Goal: Task Accomplishment & Management: Manage account settings

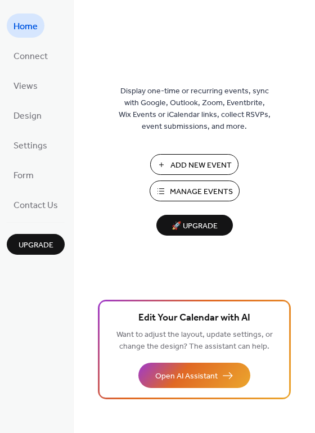
click at [195, 196] on span "Manage Events" at bounding box center [201, 192] width 63 height 12
click at [203, 191] on span "Manage Events" at bounding box center [201, 192] width 63 height 12
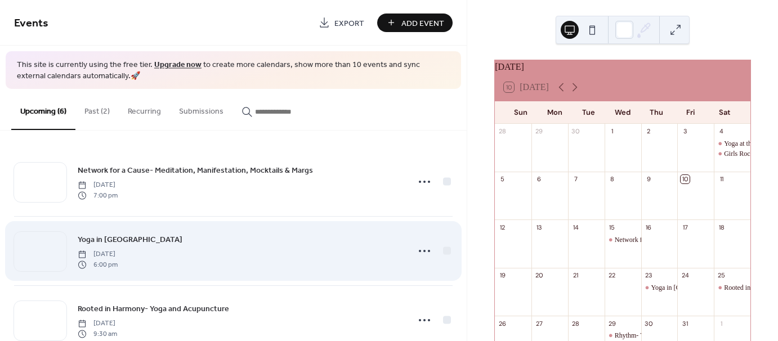
click at [177, 244] on div "Yoga in [GEOGRAPHIC_DATA] [DATE] 6:00 pm" at bounding box center [240, 251] width 324 height 36
click at [167, 233] on div "Yoga in [GEOGRAPHIC_DATA] [DATE] 6:00 pm" at bounding box center [240, 251] width 324 height 36
click at [103, 238] on span "Yoga in [GEOGRAPHIC_DATA]" at bounding box center [130, 240] width 105 height 12
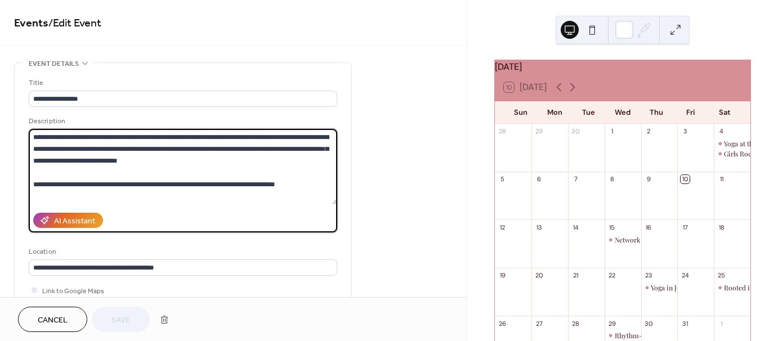
drag, startPoint x: 34, startPoint y: 136, endPoint x: 296, endPoint y: 184, distance: 265.6
click at [296, 184] on textarea "**********" at bounding box center [183, 166] width 308 height 75
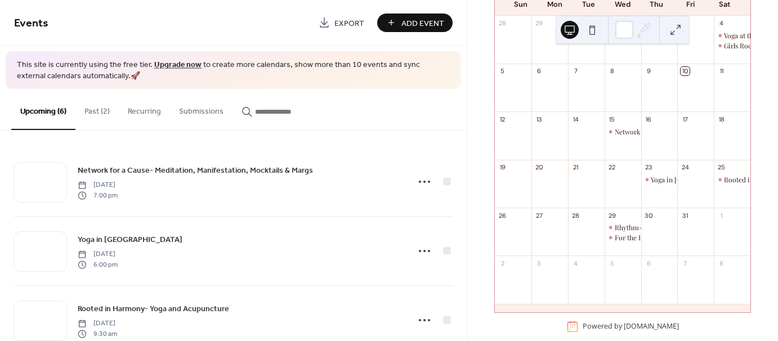
scroll to position [113, 0]
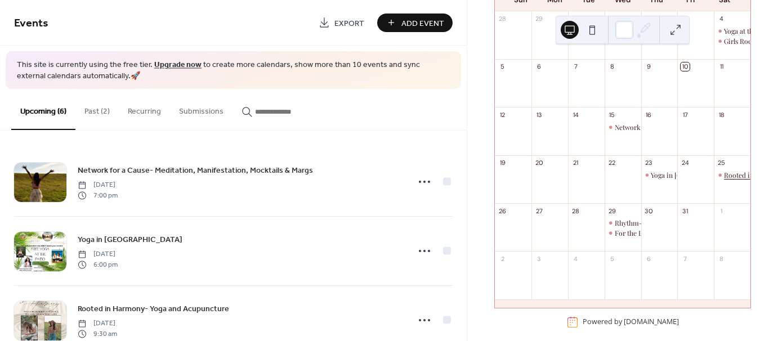
click at [727, 180] on div "Rooted in Harmony- Yoga and Acupuncture" at bounding box center [790, 176] width 133 height 10
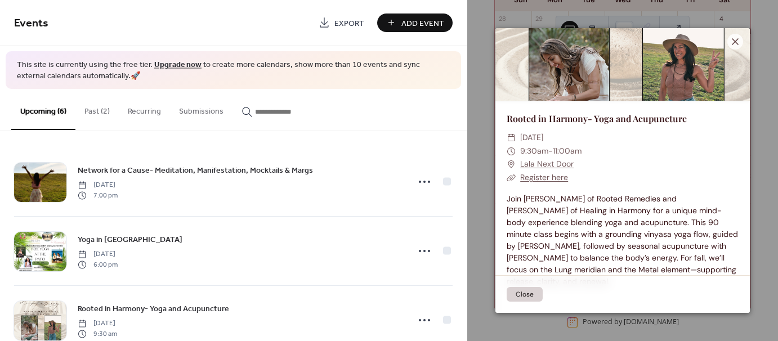
scroll to position [56, 0]
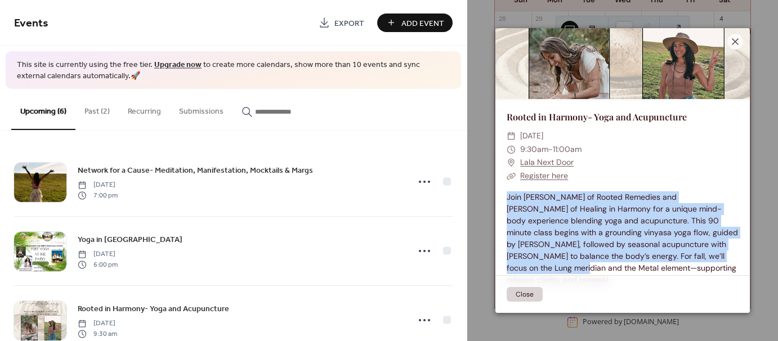
drag, startPoint x: 508, startPoint y: 196, endPoint x: 715, endPoint y: 254, distance: 214.7
click at [715, 254] on div "Join Stephanie Pereira of Rooted Remedies and Crissy Florio of Healing in Harmo…" at bounding box center [622, 238] width 254 height 95
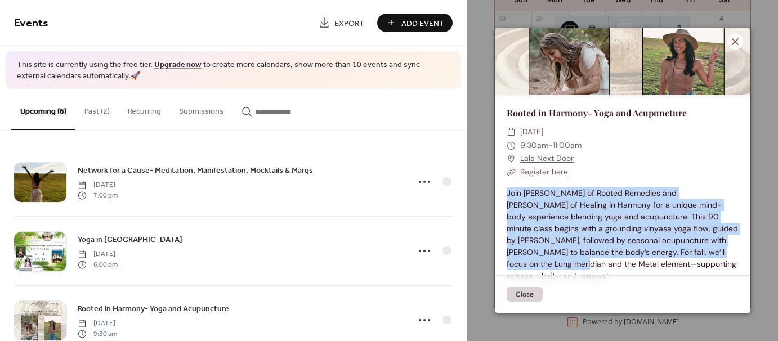
scroll to position [64, 0]
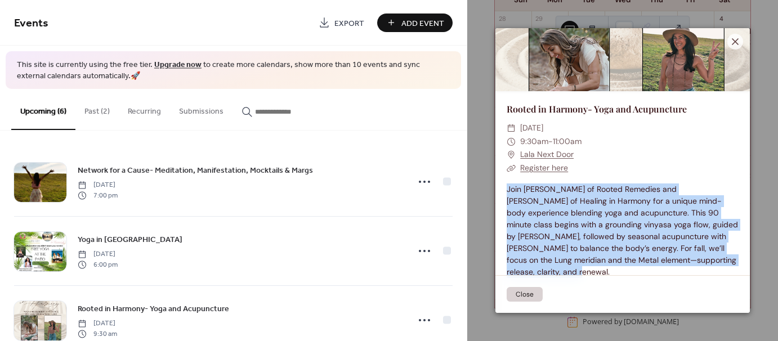
click at [727, 259] on div "Join Stephanie Pereira of Rooted Remedies and Crissy Florio of Healing in Harmo…" at bounding box center [622, 231] width 254 height 95
copy div "Join Stephanie Pereira of Rooted Remedies and Crissy Florio of Healing in Harmo…"
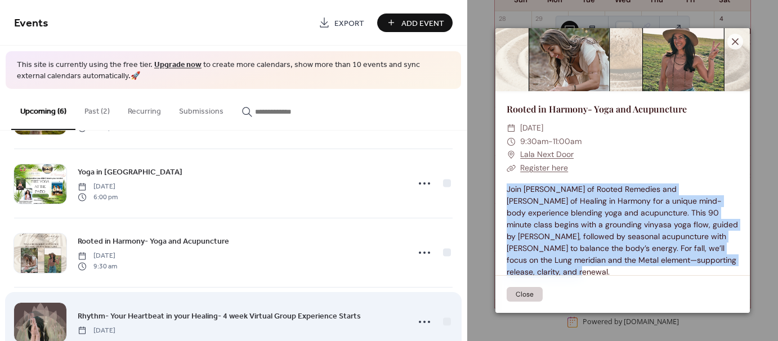
scroll to position [113, 0]
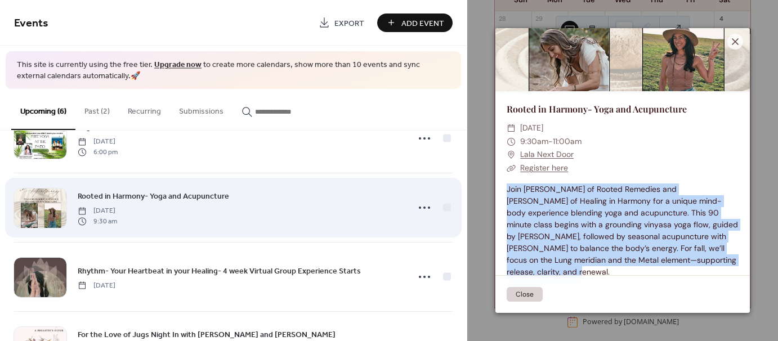
click at [196, 194] on span "Rooted in Harmony- Yoga and Acupuncture" at bounding box center [153, 197] width 151 height 12
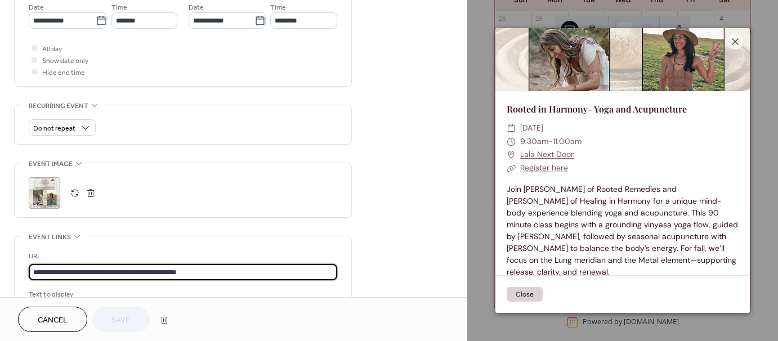
scroll to position [1, 0]
drag, startPoint x: 200, startPoint y: 270, endPoint x: 1, endPoint y: 279, distance: 199.5
click at [1, 279] on div "**********" at bounding box center [233, 97] width 467 height 858
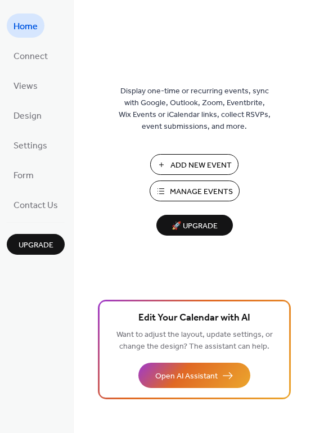
click at [214, 189] on span "Manage Events" at bounding box center [201, 192] width 63 height 12
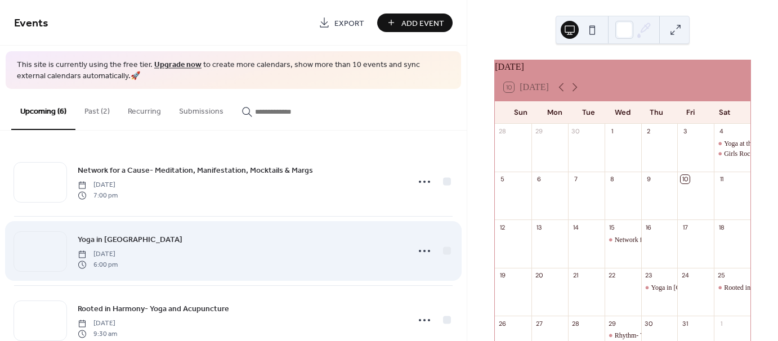
scroll to position [225, 0]
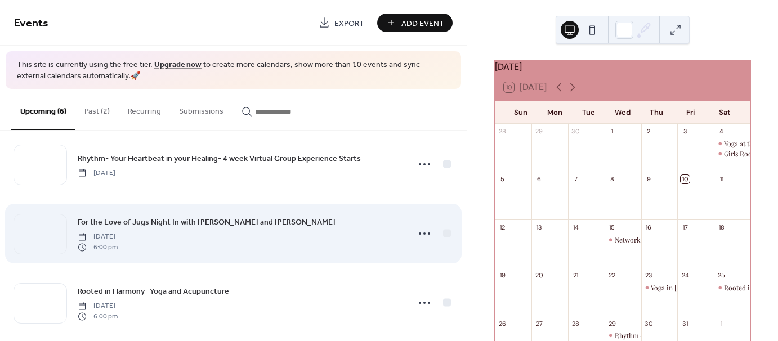
click at [159, 221] on span "For the Love of Jugs Night In with [PERSON_NAME] and [PERSON_NAME]" at bounding box center [207, 223] width 258 height 12
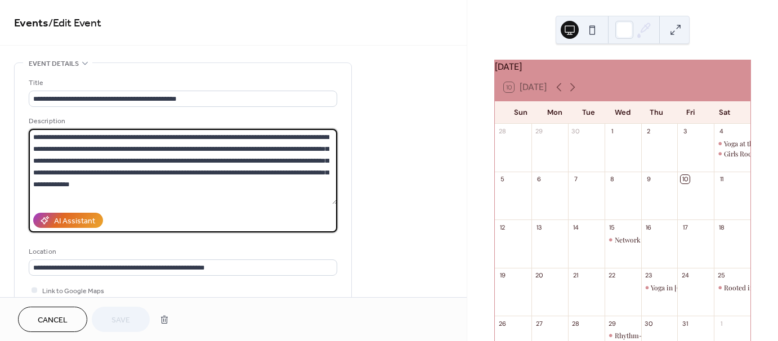
drag, startPoint x: 34, startPoint y: 133, endPoint x: 196, endPoint y: 191, distance: 172.0
click at [196, 191] on textarea "**********" at bounding box center [183, 166] width 308 height 75
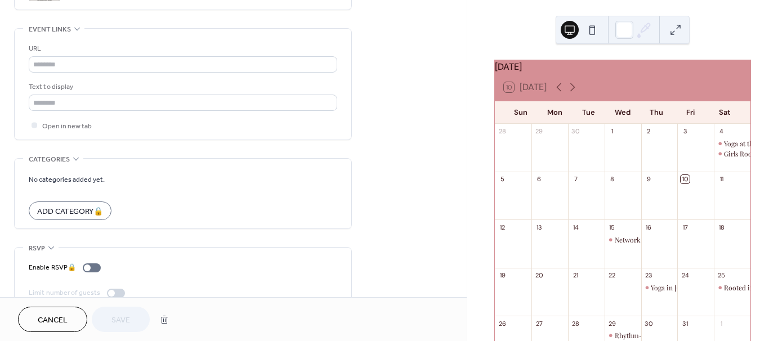
scroll to position [621, 0]
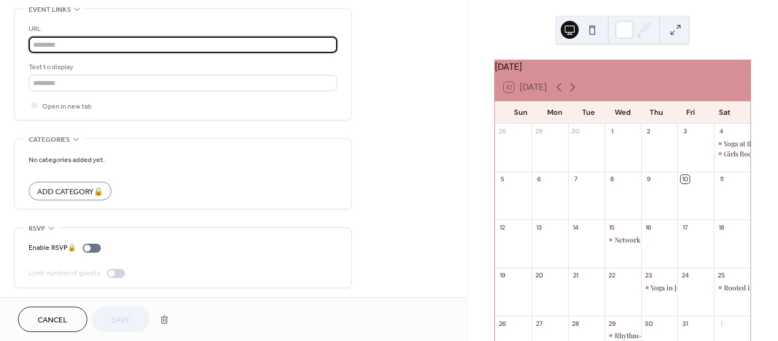
click at [50, 42] on input "text" at bounding box center [183, 45] width 308 height 16
drag, startPoint x: 50, startPoint y: 42, endPoint x: 95, endPoint y: 39, distance: 45.1
paste input "**********"
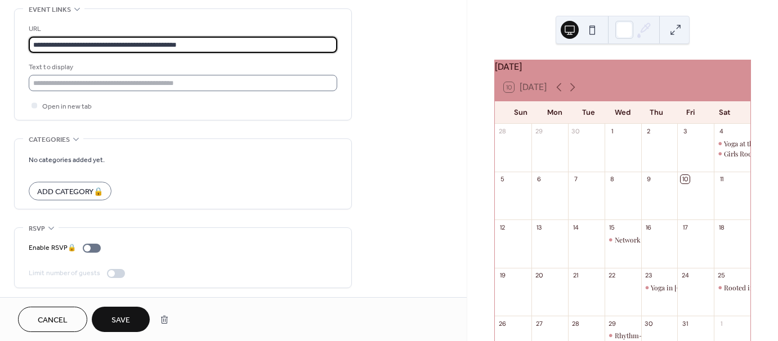
type input "**********"
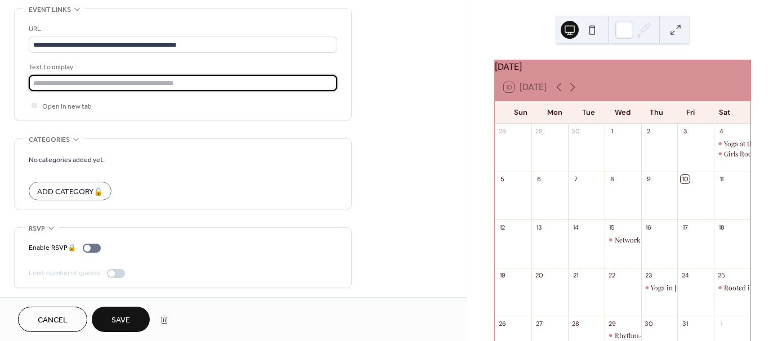
click at [78, 82] on input "text" at bounding box center [183, 83] width 308 height 16
type input "**********"
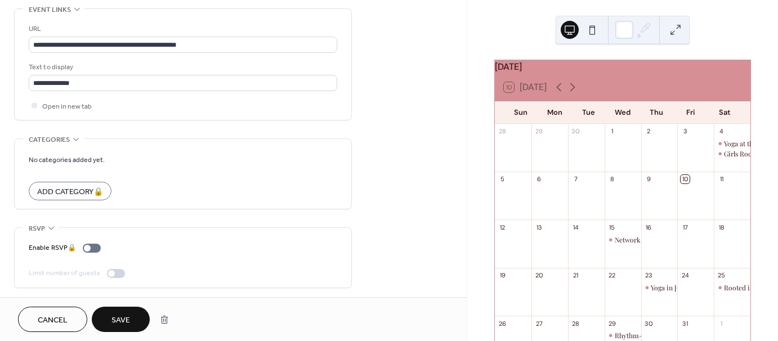
click at [128, 316] on span "Save" at bounding box center [120, 321] width 19 height 12
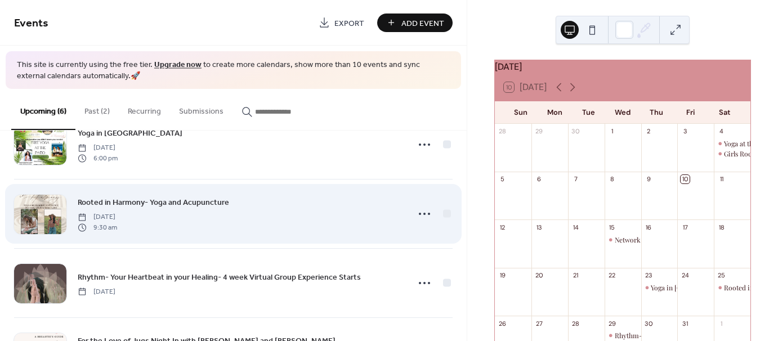
scroll to position [113, 0]
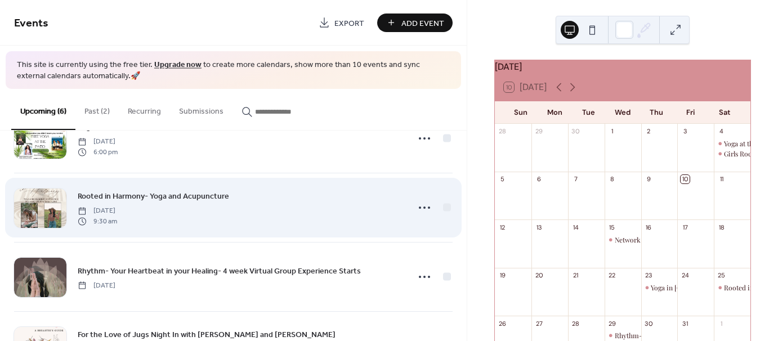
click at [117, 209] on span "[DATE]" at bounding box center [97, 211] width 39 height 10
click at [196, 199] on span "Rooted in Harmony- Yoga and Acupuncture" at bounding box center [153, 197] width 151 height 12
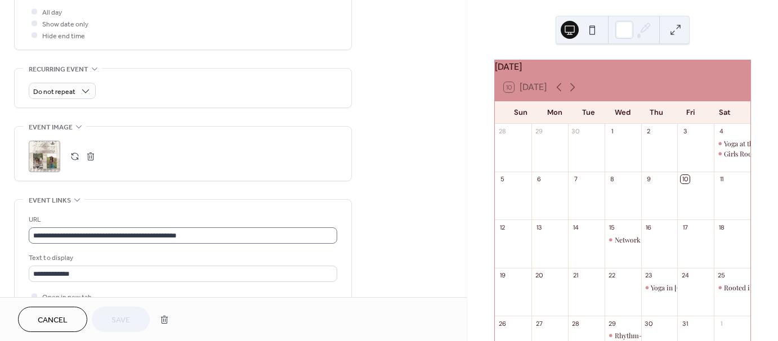
scroll to position [450, 0]
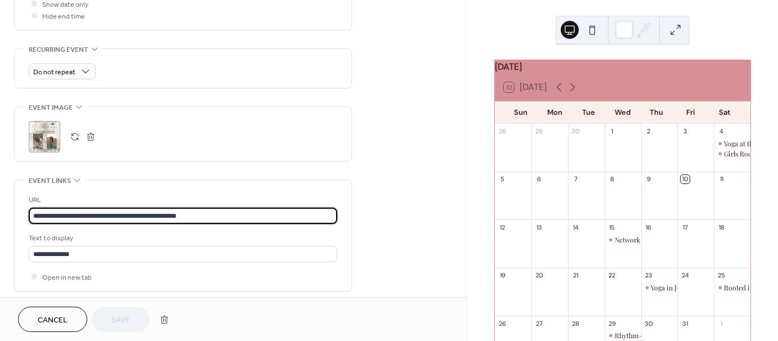
drag, startPoint x: 198, startPoint y: 214, endPoint x: -20, endPoint y: 210, distance: 217.9
click at [0, 210] on html "**********" at bounding box center [389, 170] width 778 height 341
click at [59, 315] on span "Cancel" at bounding box center [53, 321] width 30 height 12
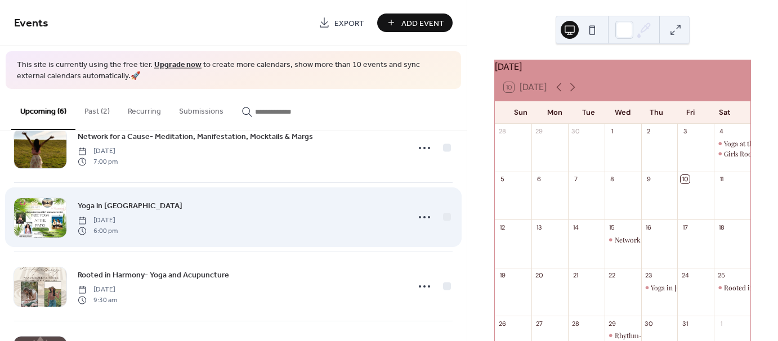
scroll to position [169, 0]
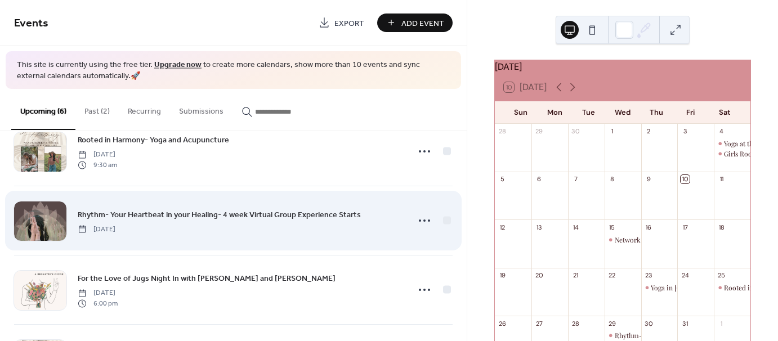
click at [191, 229] on div "Rhythm- Your Heartbeat in your Healing- 4 week Virtual Group Experience Starts …" at bounding box center [240, 220] width 324 height 25
click at [223, 209] on span "Rhythm- Your Heartbeat in your Healing- 4 week Virtual Group Experience Starts" at bounding box center [219, 215] width 283 height 12
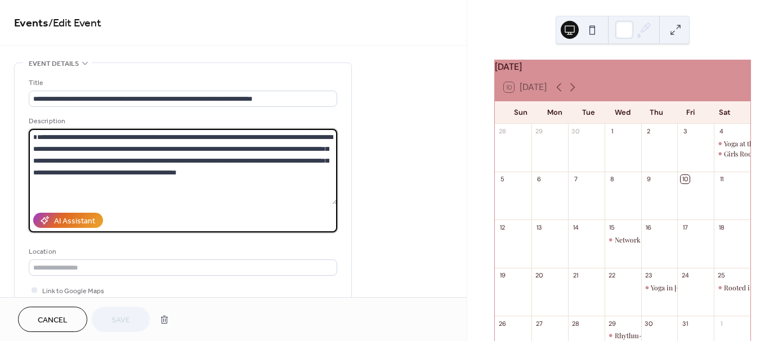
drag, startPoint x: 32, startPoint y: 135, endPoint x: 327, endPoint y: 196, distance: 301.3
click at [327, 196] on textarea "**********" at bounding box center [183, 166] width 308 height 75
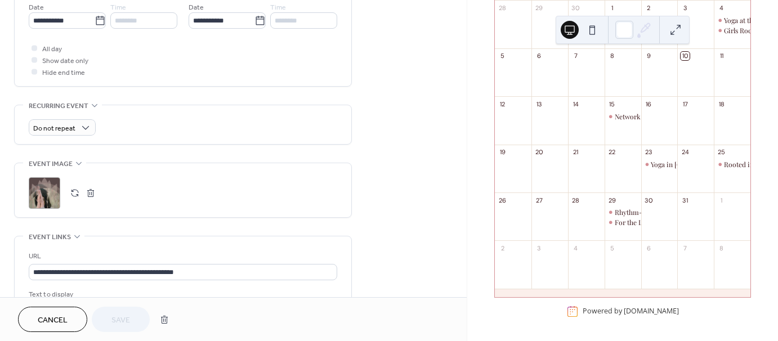
scroll to position [129, 0]
